Goal: Navigation & Orientation: Understand site structure

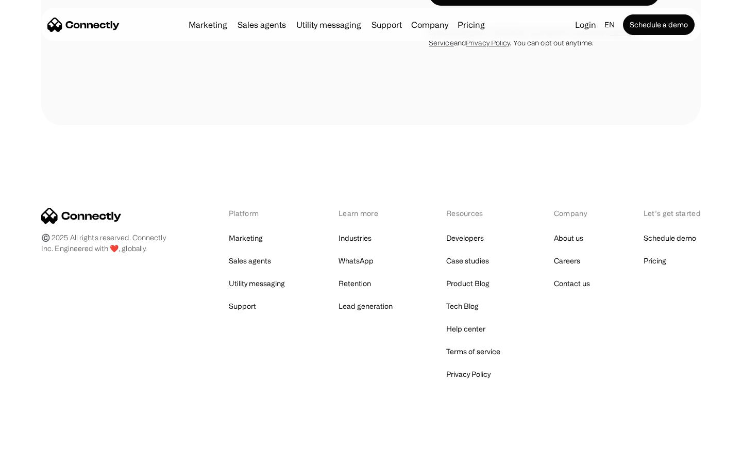
scroll to position [698, 0]
